Goal: Communication & Community: Ask a question

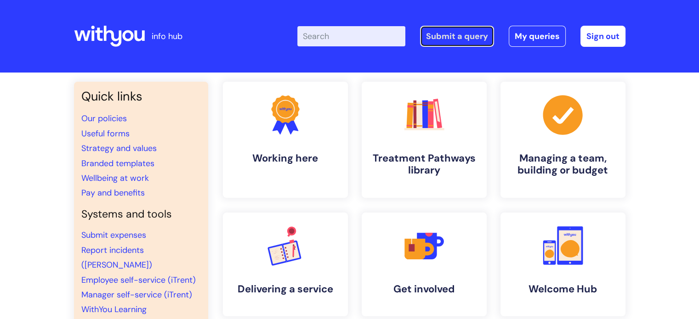
click at [447, 38] on link "Submit a query" at bounding box center [457, 36] width 74 height 21
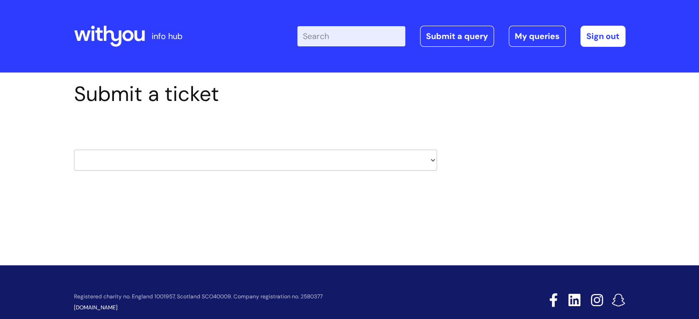
click at [108, 151] on select "HR / People IT and Support Clinical Drug Alerts Finance Accounts Data Support T…" at bounding box center [255, 160] width 363 height 21
select select "it_and_support"
click at [74, 150] on select "HR / People IT and Support Clinical Drug Alerts Finance Accounts Data Support T…" at bounding box center [255, 160] width 363 height 21
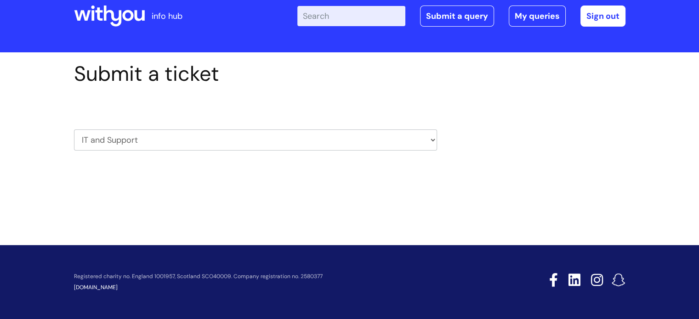
click at [51, 134] on div "Submit a ticket HR / People IT and Support Clinical Drug Alerts Finance Account…" at bounding box center [349, 134] width 699 height 165
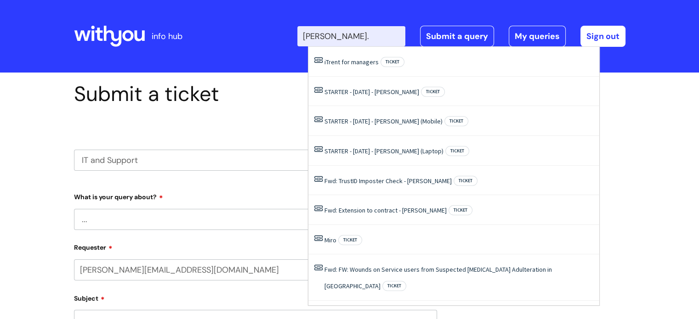
type input "[PERSON_NAME]."
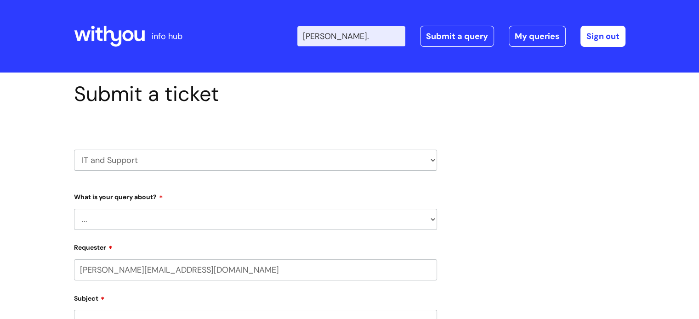
drag, startPoint x: 0, startPoint y: 0, endPoint x: 128, endPoint y: 217, distance: 251.7
click at [128, 217] on select "... Mobile Phone Reset & MFA Accounts, Starters and Leavers IT Hardware issue I…" at bounding box center [255, 219] width 363 height 21
select select "Accounts, Starters and Leavers"
click at [74, 209] on select "... Mobile Phone Reset & MFA Accounts, Starters and Leavers IT Hardware issue I…" at bounding box center [255, 219] width 363 height 21
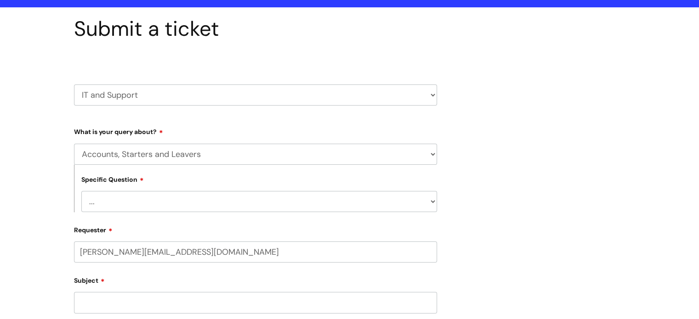
scroll to position [70, 0]
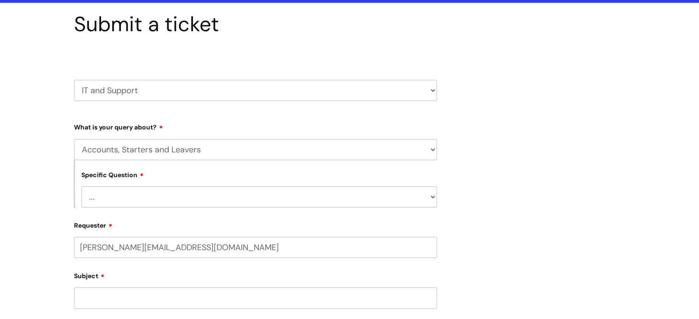
click at [99, 194] on select "... I have a new starter I have a leaver I need to make a change to an account …" at bounding box center [259, 197] width 356 height 21
select select "I have a new starter"
click at [81, 187] on select "... I have a new starter I have a leaver I need to make a change to an account …" at bounding box center [259, 197] width 356 height 21
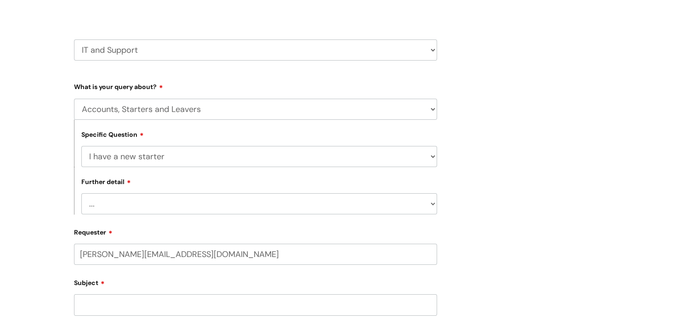
scroll to position [110, 0]
click at [112, 212] on select "... Can I have my new starter’s IT account details I need to amend the name, de…" at bounding box center [259, 203] width 356 height 21
select select "Something else"
click at [81, 193] on select "... Can I have my new starter’s IT account details I need to amend the name, de…" at bounding box center [259, 203] width 356 height 21
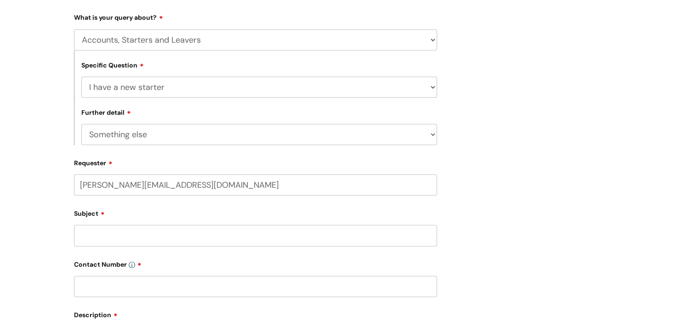
scroll to position [180, 0]
click at [105, 235] on input "Subject" at bounding box center [255, 235] width 363 height 21
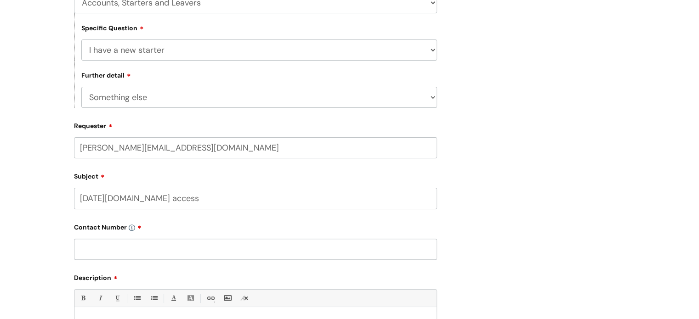
scroll to position [244, 0]
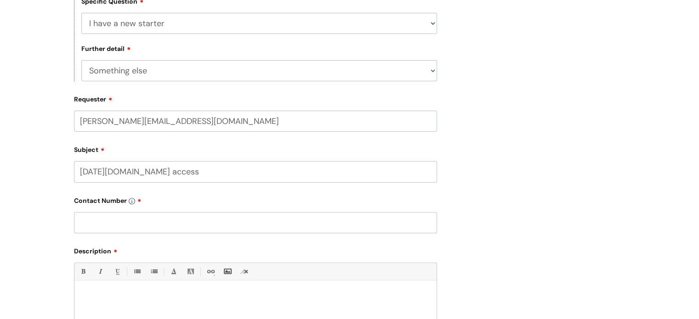
type input "Monday.com access"
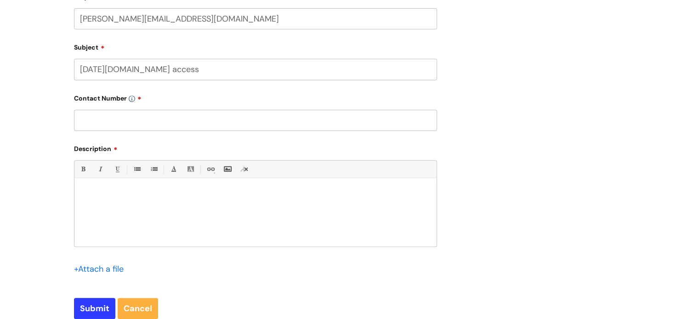
scroll to position [341, 0]
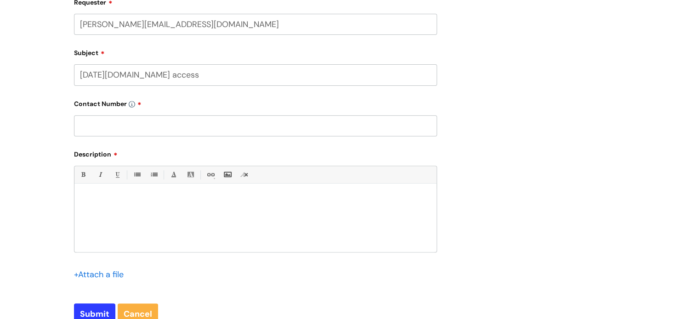
click at [125, 125] on input "text" at bounding box center [255, 125] width 363 height 21
type input "07540845013"
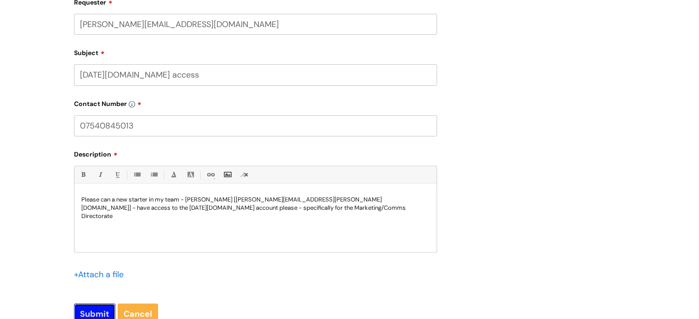
click at [95, 307] on input "Submit" at bounding box center [94, 314] width 41 height 21
type input "Please Wait..."
